Goal: Task Accomplishment & Management: Use online tool/utility

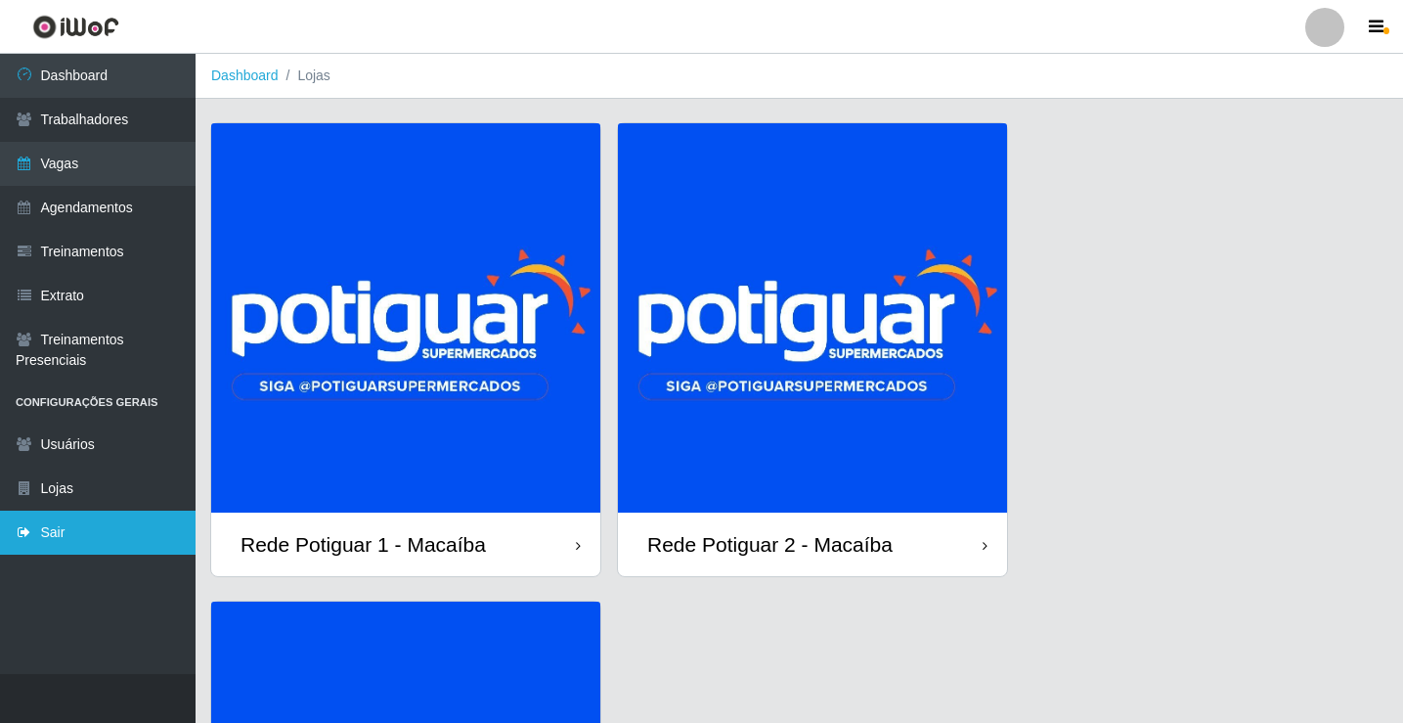
click at [141, 532] on link "Sair" at bounding box center [98, 532] width 196 height 44
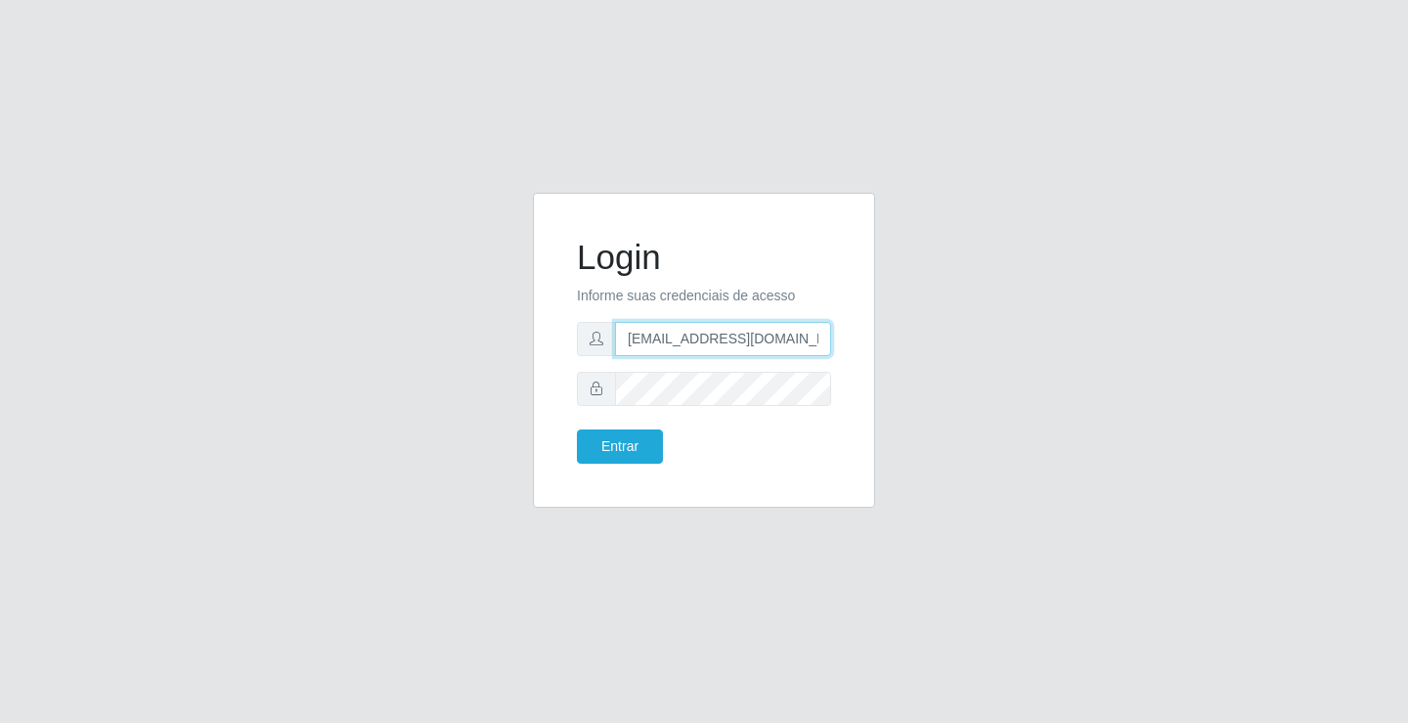
click at [670, 339] on input "[EMAIL_ADDRESS][DOMAIN_NAME]" at bounding box center [723, 339] width 216 height 34
type input "[EMAIL_ADDRESS][DOMAIN_NAME]"
click at [648, 438] on button "Entrar" at bounding box center [620, 446] width 86 height 34
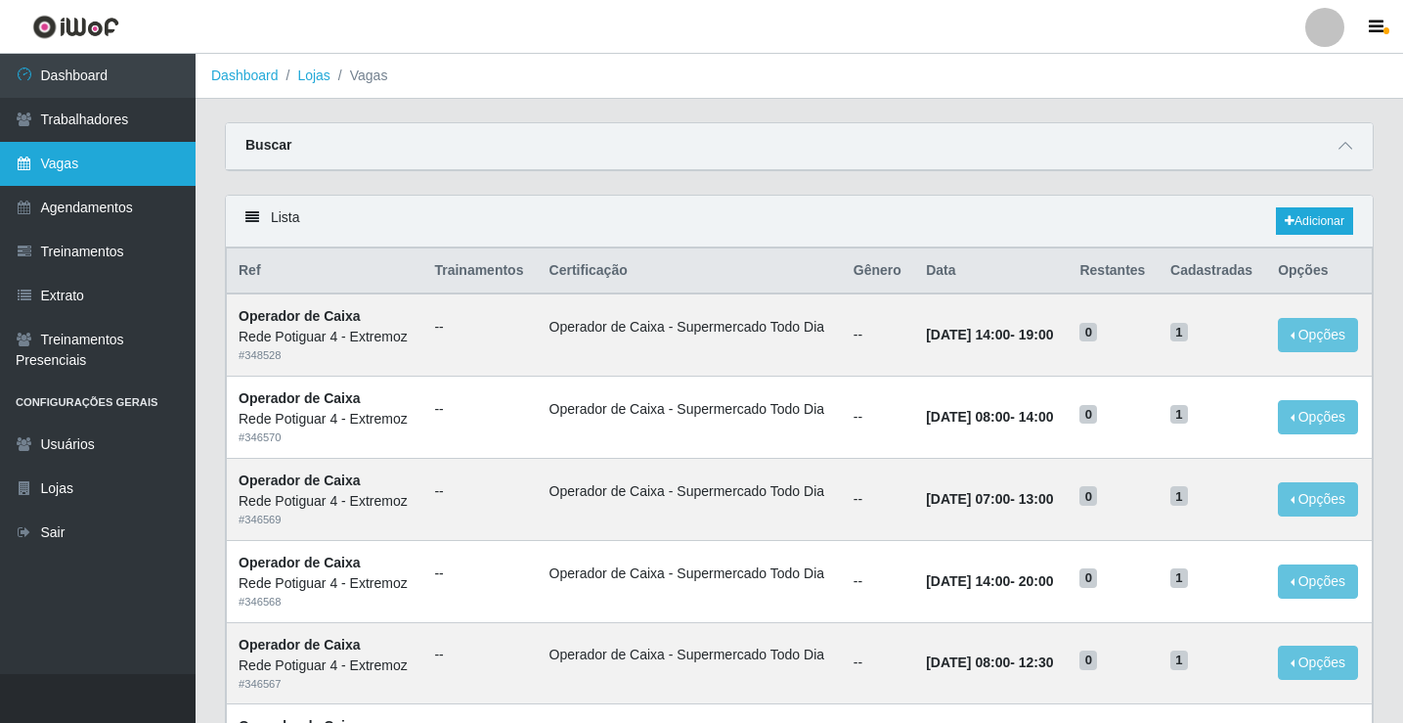
click at [129, 173] on link "Vagas" at bounding box center [98, 164] width 196 height 44
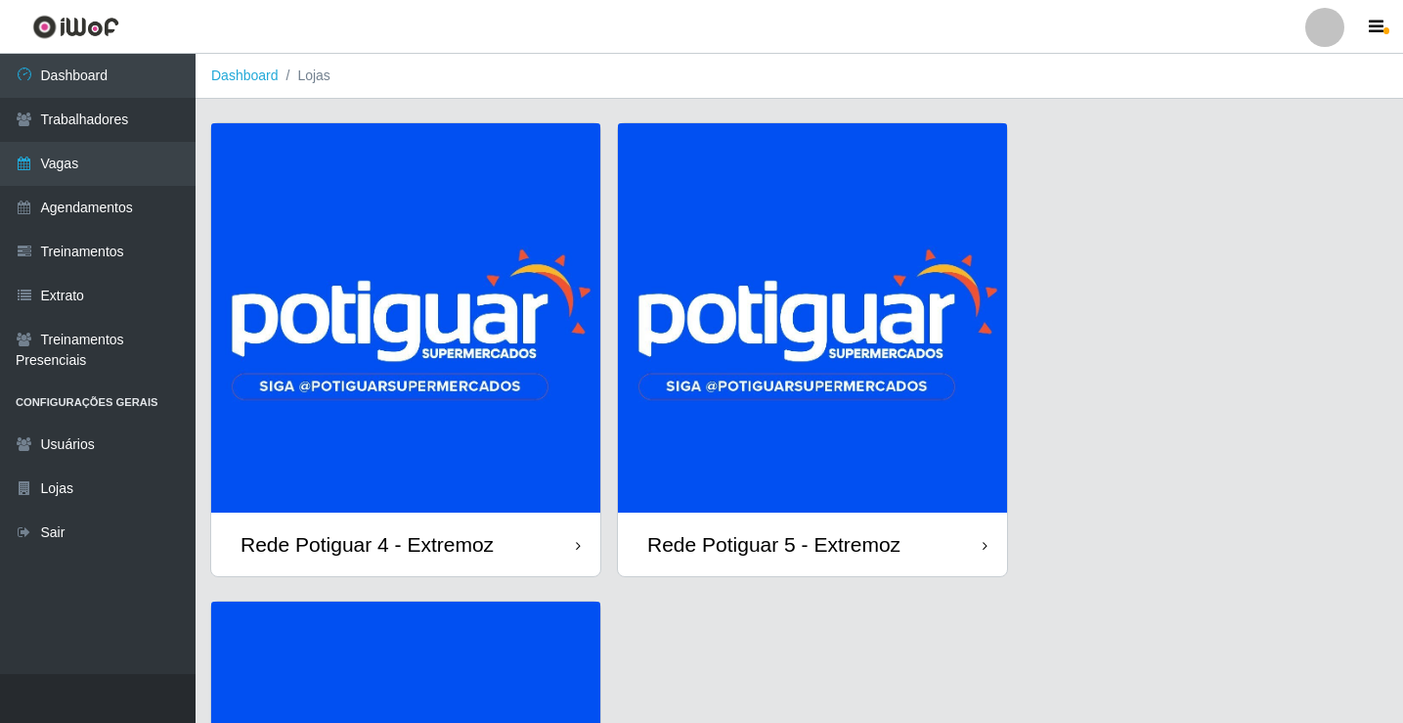
click at [454, 311] on img at bounding box center [405, 317] width 389 height 389
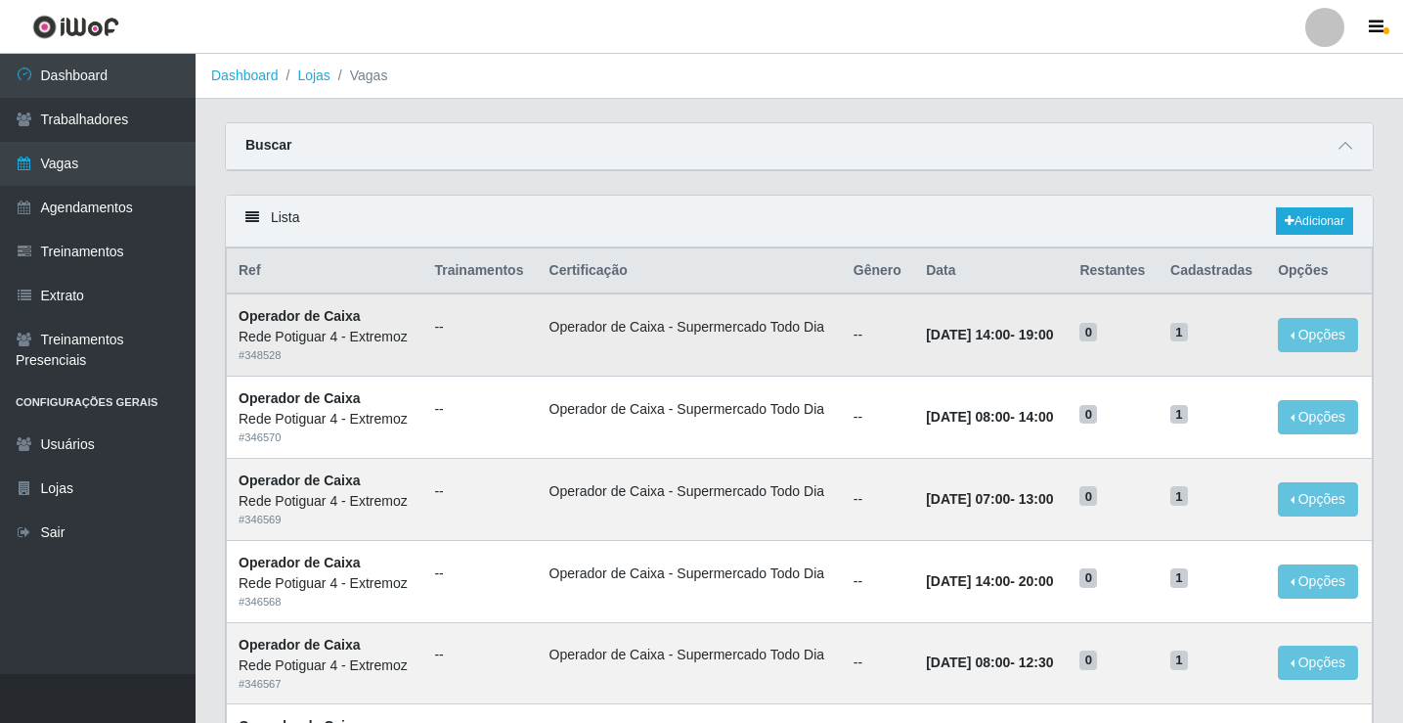
click at [920, 347] on td "[DATE] 14:00 - 19:00" at bounding box center [990, 334] width 153 height 82
click at [100, 166] on link "Vagas" at bounding box center [98, 164] width 196 height 44
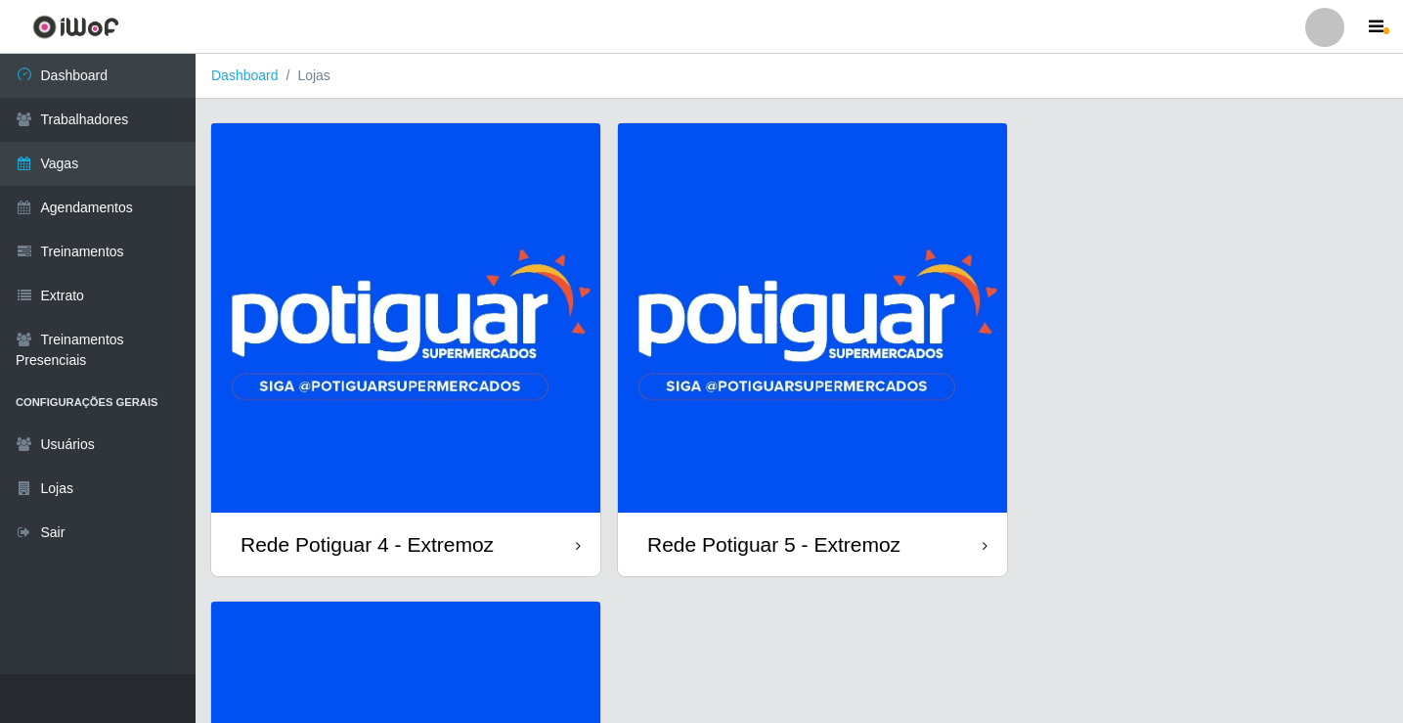
click at [836, 323] on img at bounding box center [812, 317] width 389 height 389
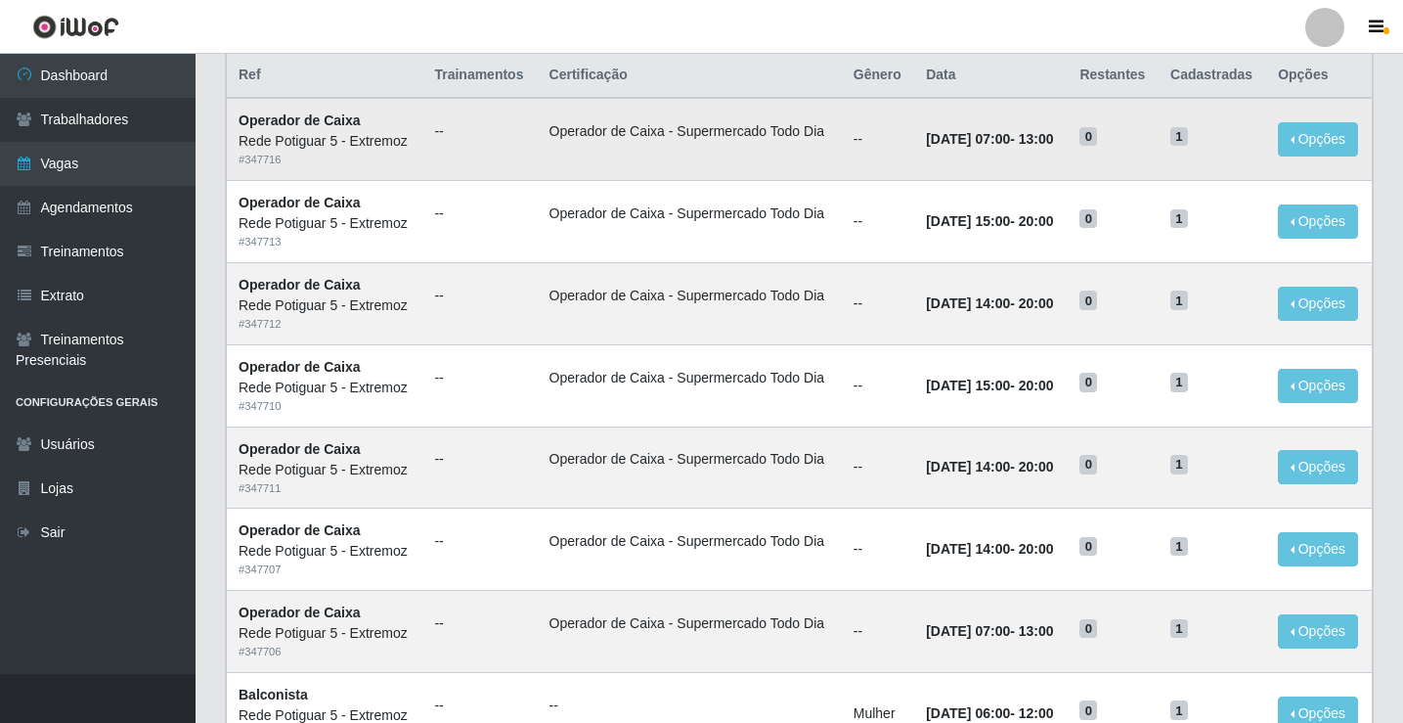
scroll to position [293, 0]
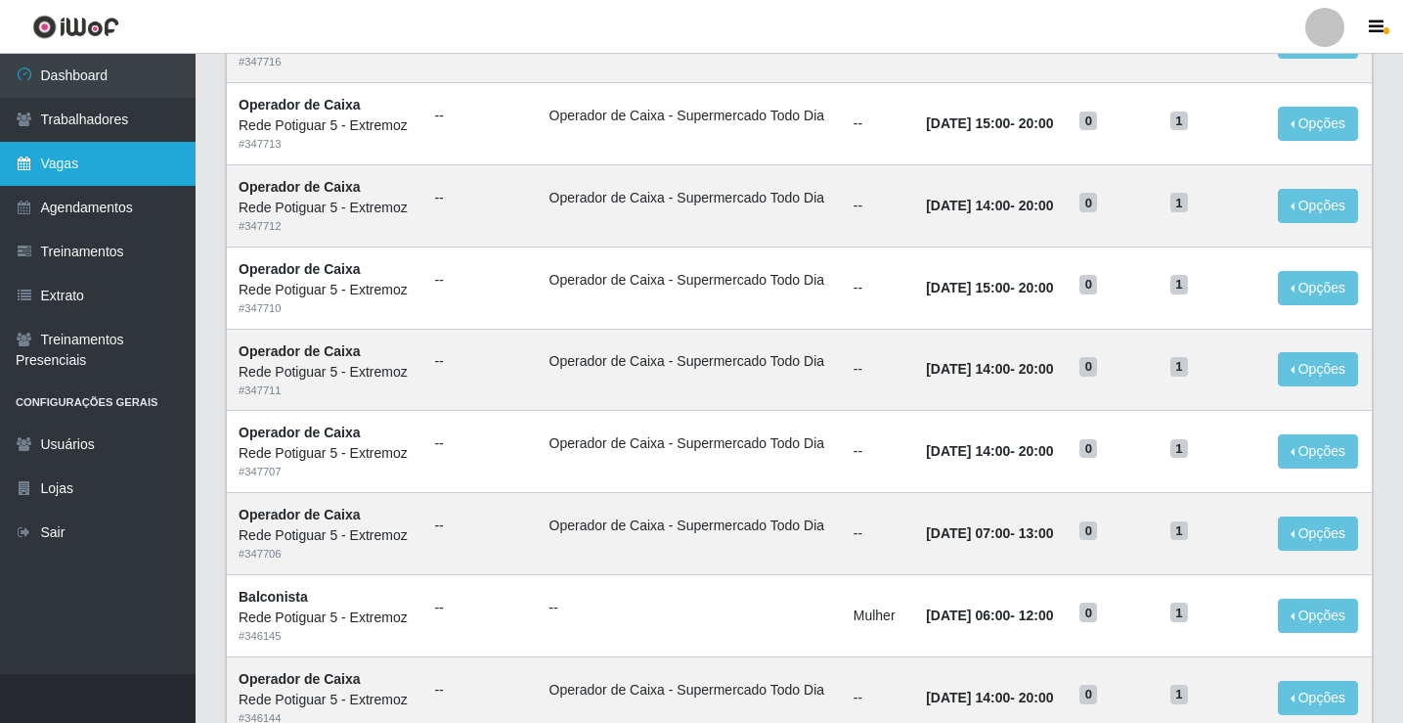
click at [51, 164] on link "Vagas" at bounding box center [98, 164] width 196 height 44
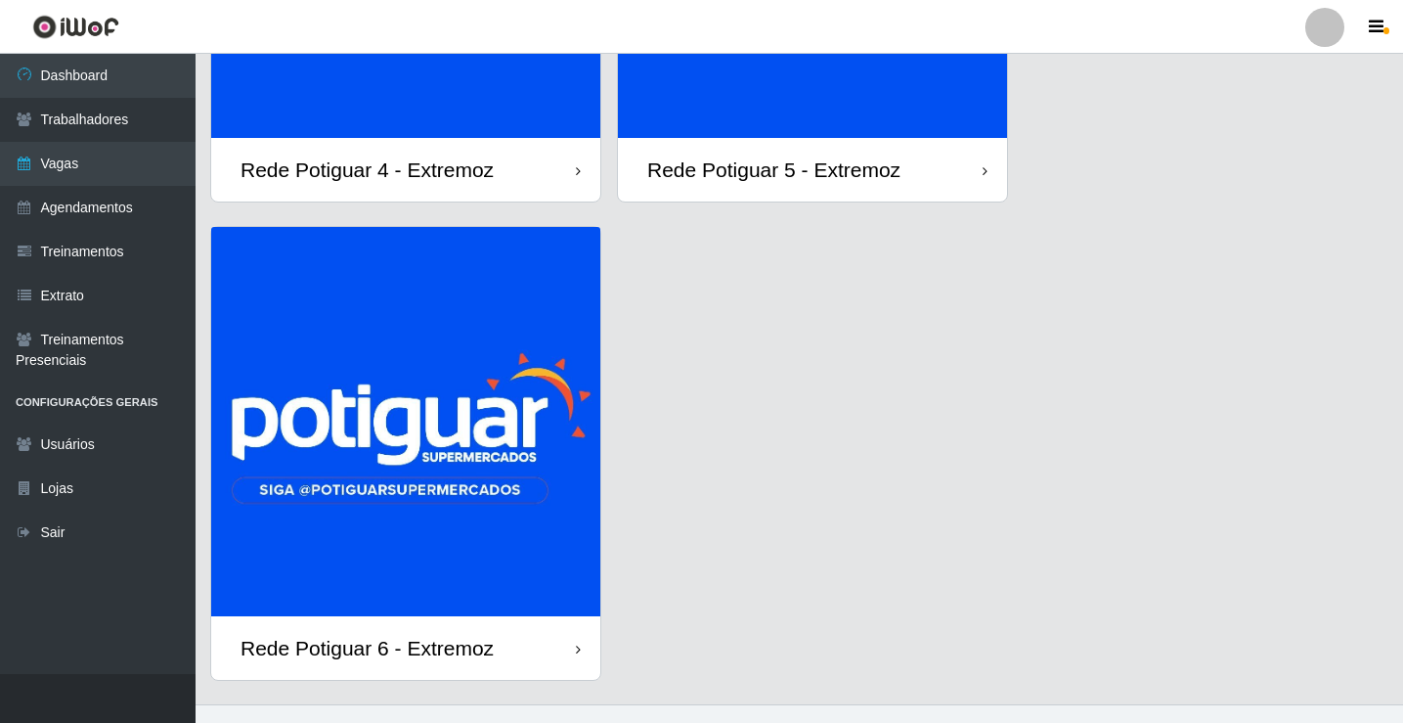
scroll to position [391, 0]
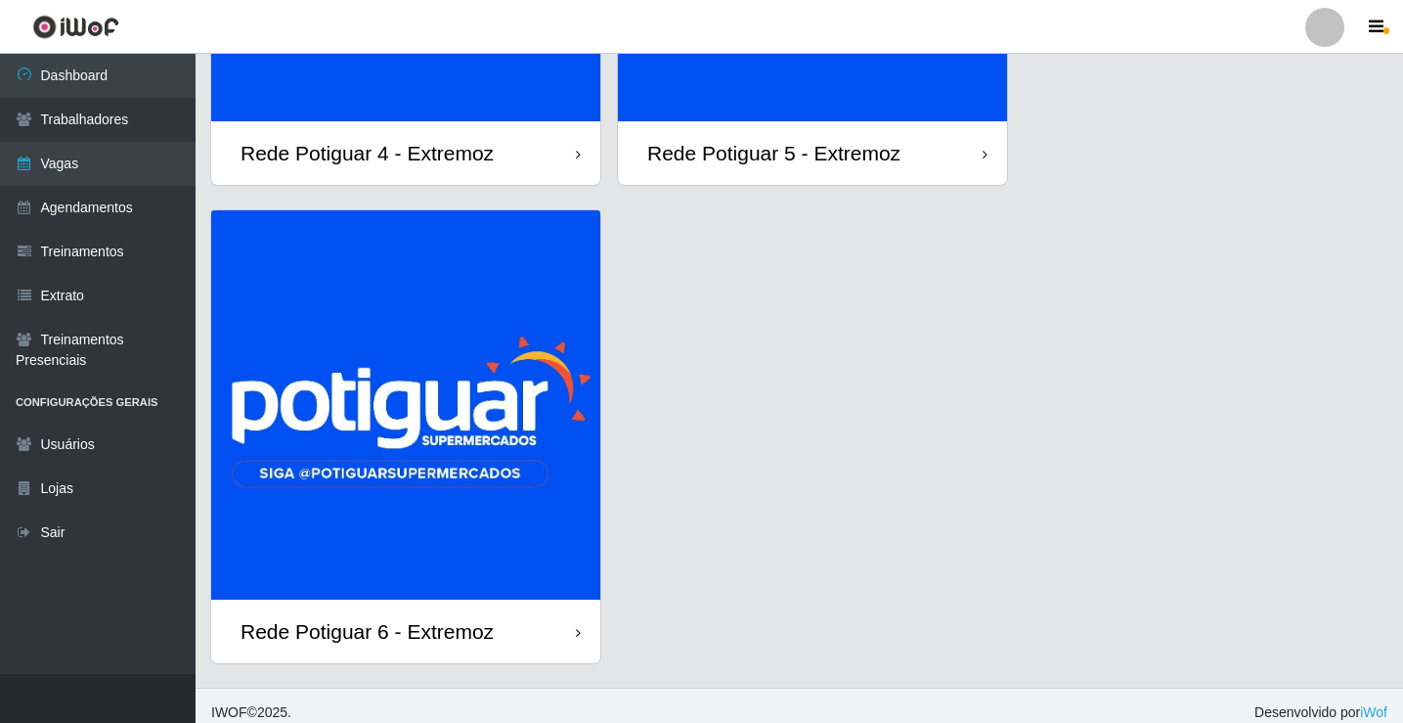
click at [475, 476] on img at bounding box center [405, 404] width 389 height 389
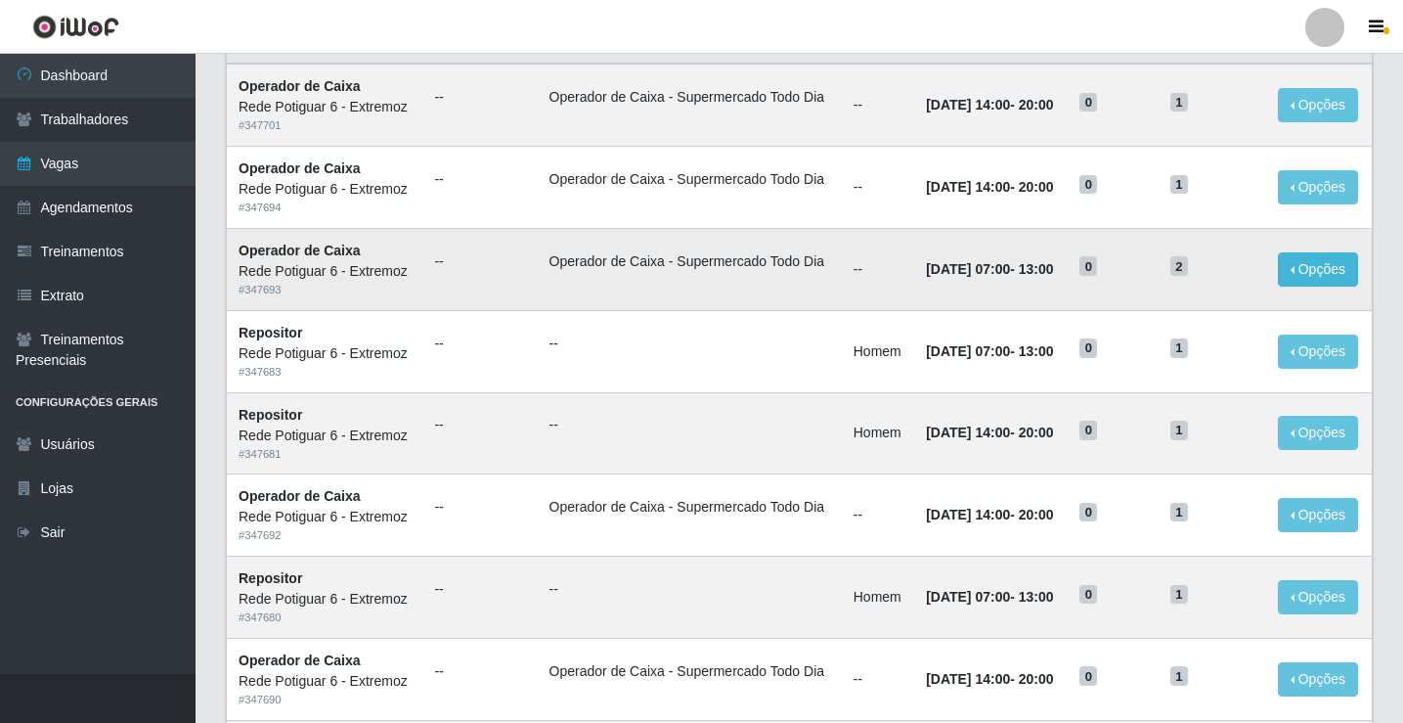
scroll to position [196, 0]
